Goal: Task Accomplishment & Management: Manage account settings

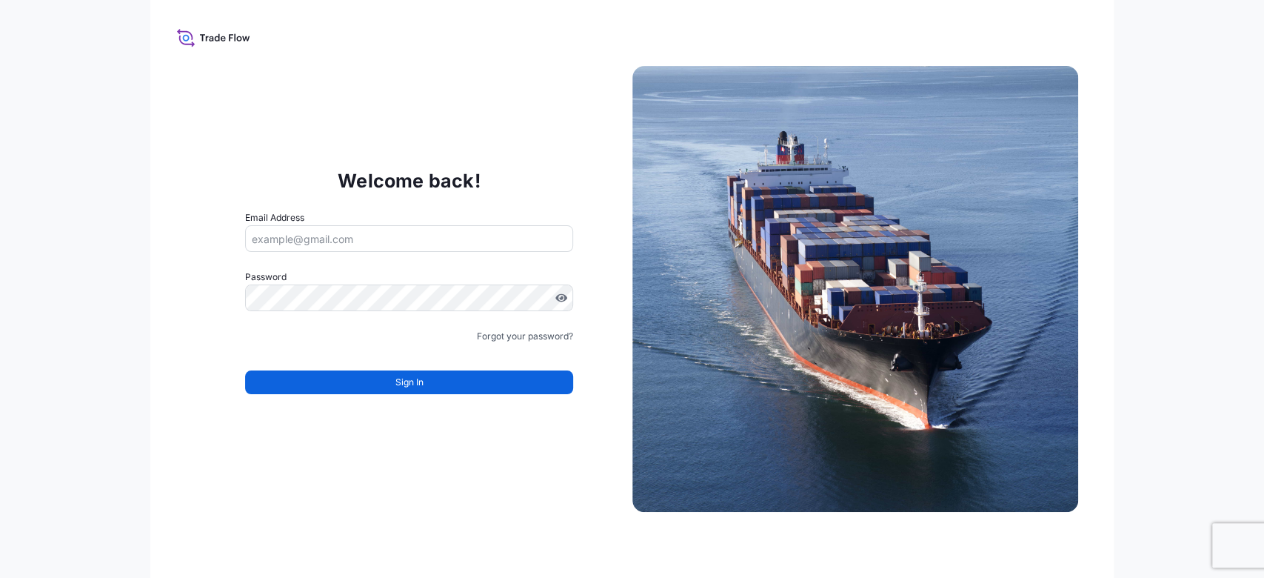
click at [438, 253] on form "Email Address Password Must include: Upper & lower case letters Symbols (!@#$) …" at bounding box center [408, 310] width 327 height 201
click at [409, 241] on input "Email Address" at bounding box center [408, 238] width 327 height 27
type input "juan.pallaresm@bdpint.com"
click at [1167, 261] on div "Welcome back! Email Address juan.pallaresm@bdpint.com Password Must include: Up…" at bounding box center [632, 289] width 1264 height 578
